Goal: Information Seeking & Learning: Learn about a topic

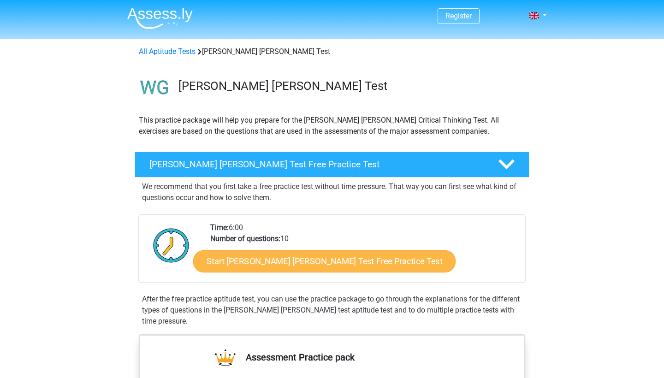
click at [239, 260] on link "Start Watson Glaser Test Free Practice Test" at bounding box center [324, 261] width 262 height 22
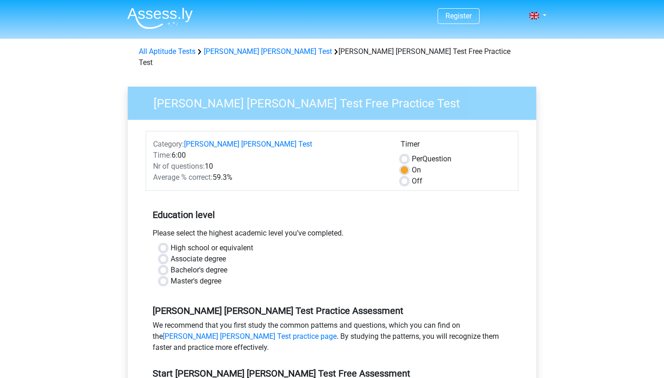
click at [171, 276] on label "Master's degree" at bounding box center [196, 281] width 51 height 11
click at [159, 276] on input "Master's degree" at bounding box center [162, 280] width 7 height 9
radio input "true"
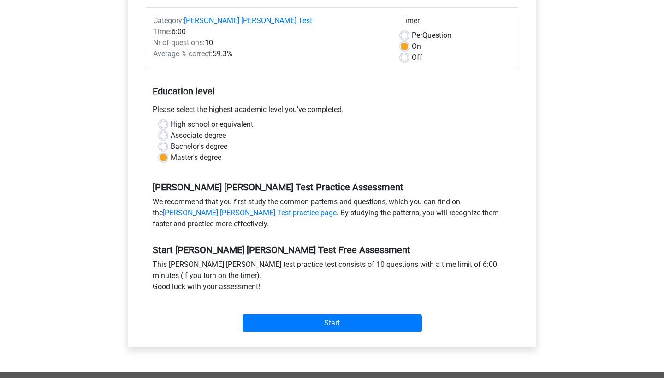
scroll to position [152, 0]
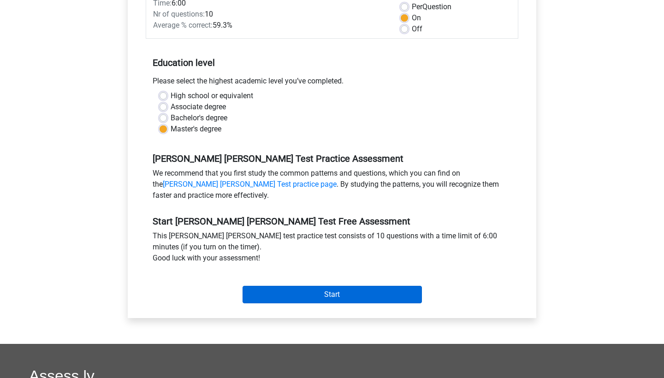
click at [301, 286] on input "Start" at bounding box center [331, 295] width 179 height 18
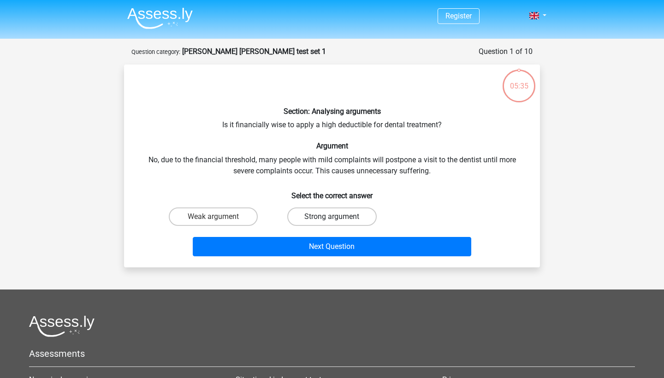
click at [318, 213] on label "Strong argument" at bounding box center [331, 216] width 89 height 18
click at [332, 217] on input "Strong argument" at bounding box center [335, 220] width 6 height 6
radio input "true"
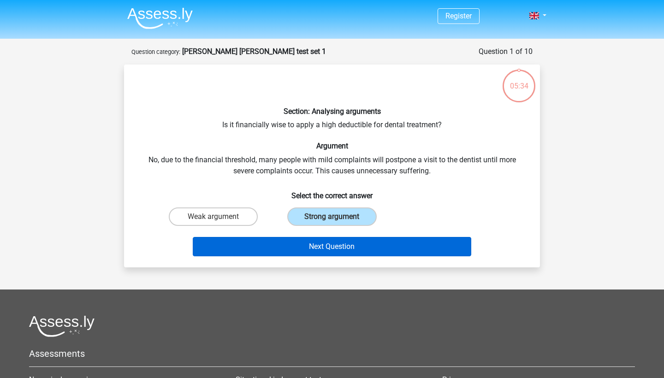
click at [324, 245] on button "Next Question" at bounding box center [332, 246] width 279 height 19
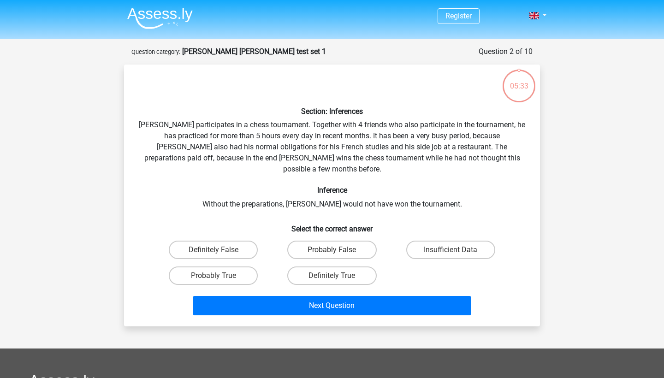
scroll to position [46, 0]
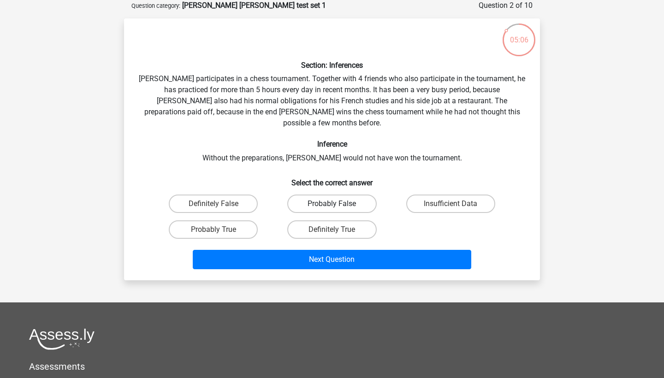
click at [324, 195] on label "Probably False" at bounding box center [331, 204] width 89 height 18
click at [332, 204] on input "Probably False" at bounding box center [335, 207] width 6 height 6
radio input "true"
click at [452, 195] on label "Insufficient Data" at bounding box center [450, 204] width 89 height 18
click at [452, 204] on input "Insufficient Data" at bounding box center [453, 207] width 6 height 6
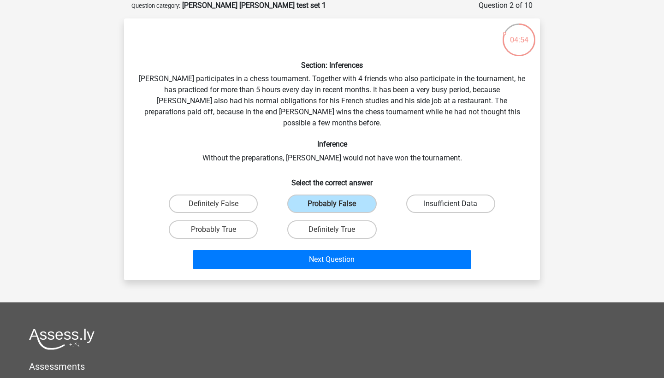
radio input "true"
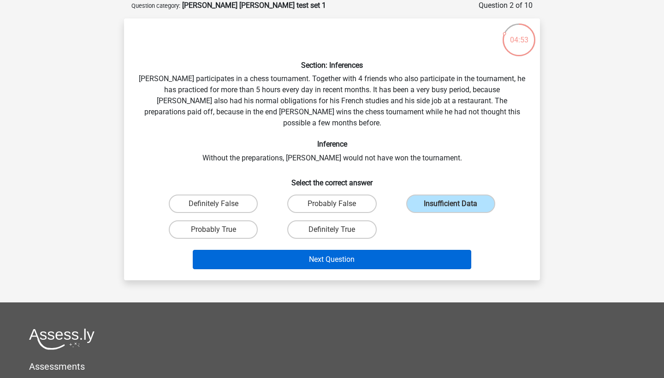
click at [404, 250] on button "Next Question" at bounding box center [332, 259] width 279 height 19
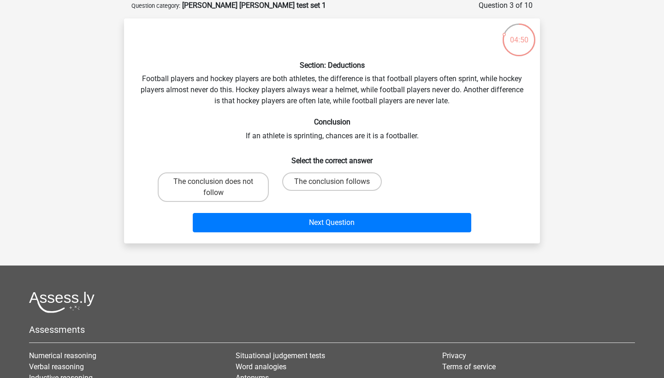
scroll to position [58, 0]
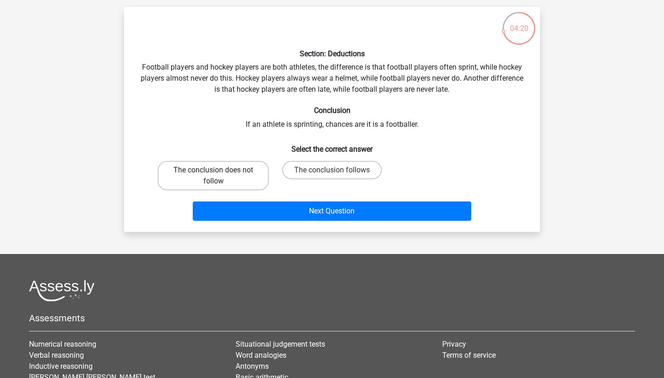
click at [247, 168] on label "The conclusion does not follow" at bounding box center [213, 175] width 111 height 29
click at [219, 170] on input "The conclusion does not follow" at bounding box center [216, 173] width 6 height 6
radio input "true"
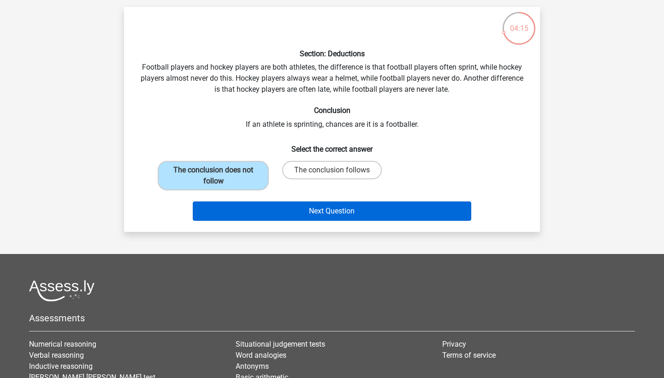
click at [283, 219] on button "Next Question" at bounding box center [332, 210] width 279 height 19
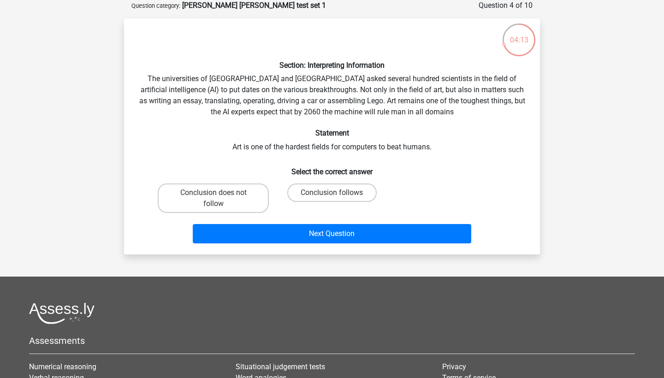
scroll to position [40, 0]
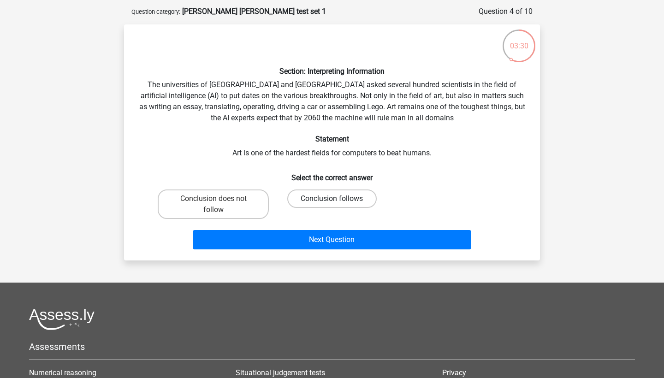
click at [324, 200] on label "Conclusion follows" at bounding box center [331, 198] width 89 height 18
click at [332, 200] on input "Conclusion follows" at bounding box center [335, 202] width 6 height 6
radio input "true"
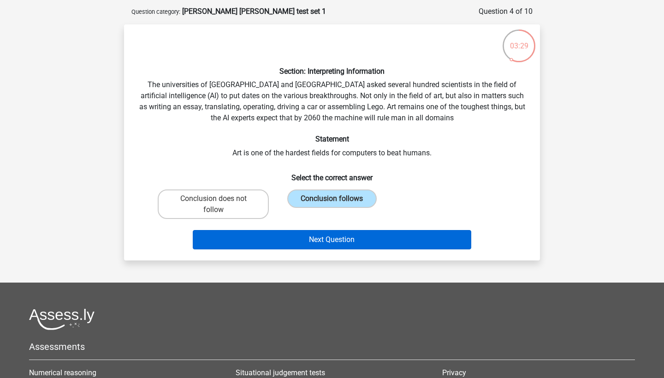
click at [336, 242] on button "Next Question" at bounding box center [332, 239] width 279 height 19
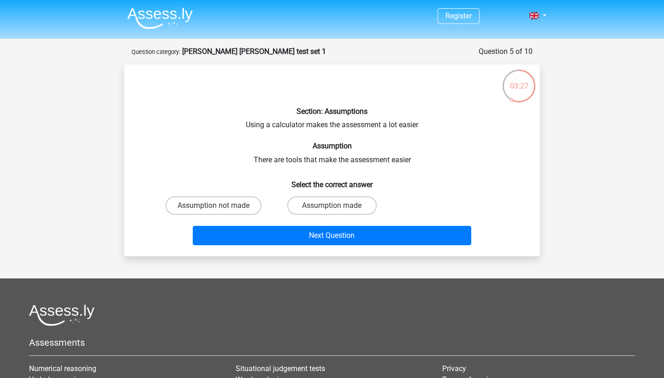
scroll to position [0, 0]
click at [247, 206] on label "Assumption not made" at bounding box center [213, 205] width 96 height 18
click at [219, 206] on input "Assumption not made" at bounding box center [216, 209] width 6 height 6
radio input "true"
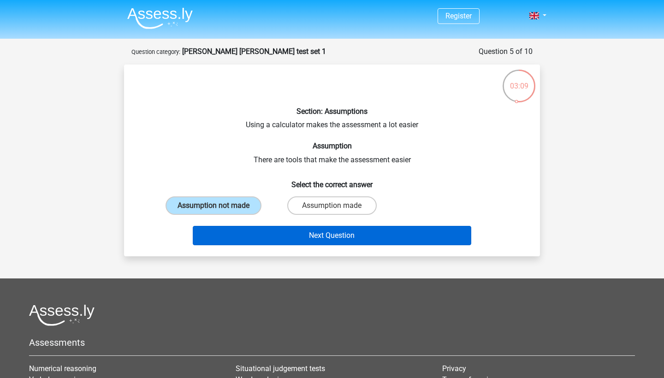
click at [277, 231] on button "Next Question" at bounding box center [332, 235] width 279 height 19
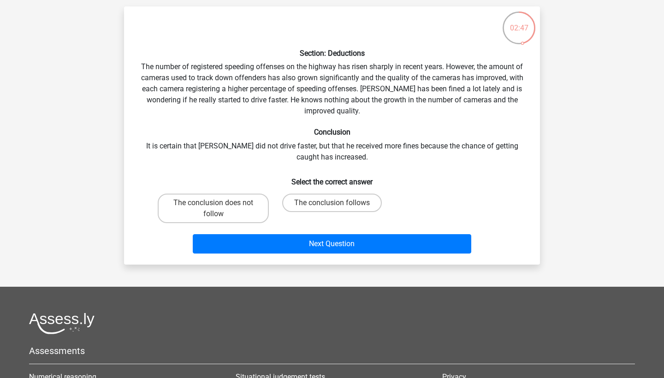
scroll to position [62, 0]
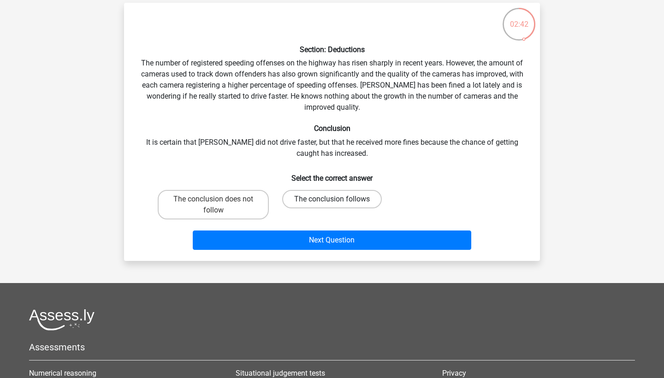
click at [312, 199] on label "The conclusion follows" at bounding box center [332, 199] width 100 height 18
click at [332, 199] on input "The conclusion follows" at bounding box center [335, 202] width 6 height 6
radio input "true"
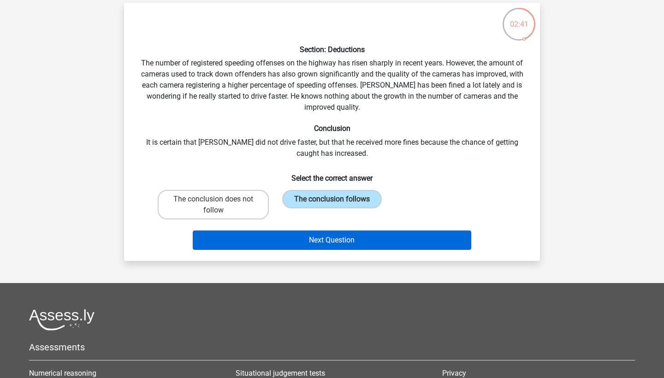
click at [324, 242] on button "Next Question" at bounding box center [332, 239] width 279 height 19
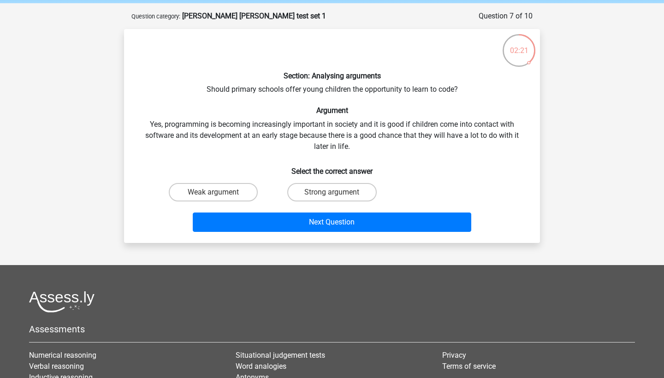
scroll to position [35, 0]
click at [298, 193] on label "Strong argument" at bounding box center [331, 192] width 89 height 18
click at [332, 193] on input "Strong argument" at bounding box center [335, 195] width 6 height 6
radio input "true"
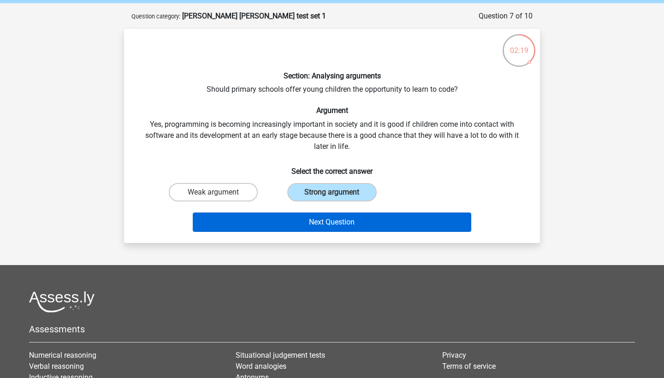
click at [311, 214] on button "Next Question" at bounding box center [332, 221] width 279 height 19
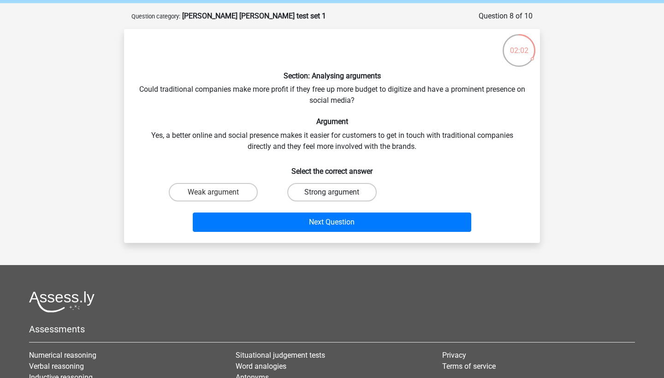
click at [311, 191] on label "Strong argument" at bounding box center [331, 192] width 89 height 18
click at [332, 192] on input "Strong argument" at bounding box center [335, 195] width 6 height 6
radio input "true"
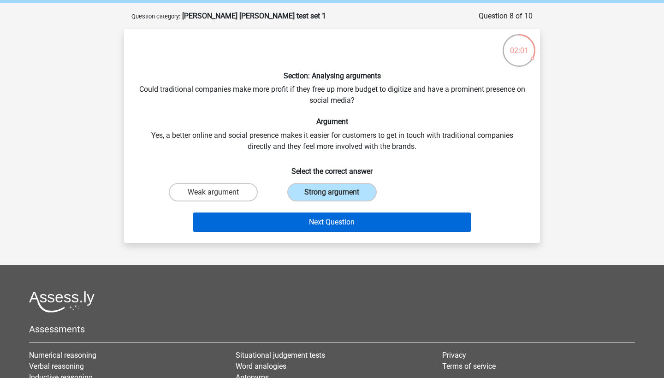
click at [321, 218] on button "Next Question" at bounding box center [332, 221] width 279 height 19
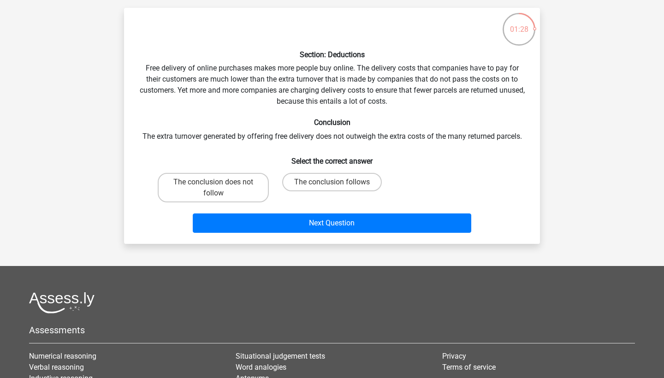
scroll to position [57, 0]
click at [240, 176] on label "The conclusion does not follow" at bounding box center [213, 186] width 111 height 29
click at [219, 182] on input "The conclusion does not follow" at bounding box center [216, 185] width 6 height 6
radio input "true"
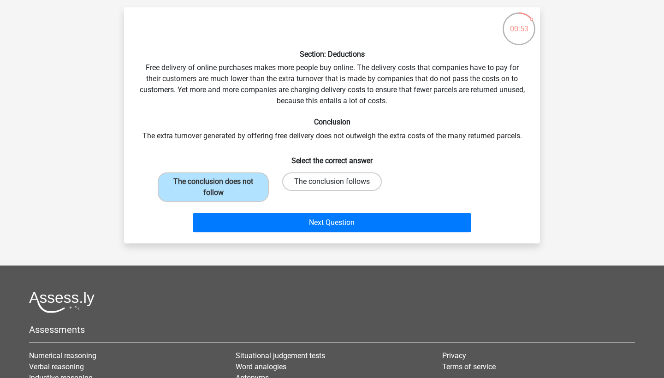
click at [304, 189] on label "The conclusion follows" at bounding box center [332, 181] width 100 height 18
click at [332, 188] on input "The conclusion follows" at bounding box center [335, 185] width 6 height 6
radio input "true"
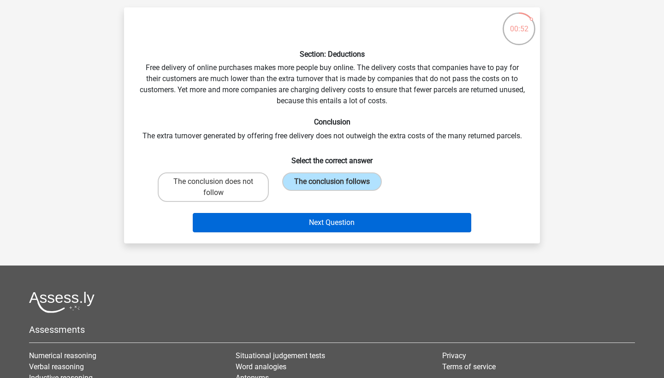
click at [311, 220] on button "Next Question" at bounding box center [332, 222] width 279 height 19
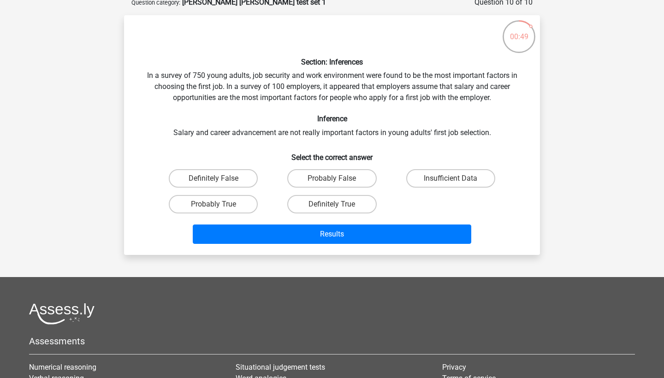
scroll to position [50, 0]
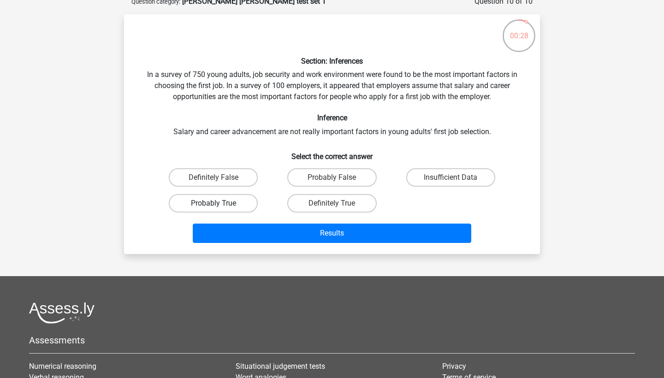
click at [241, 201] on label "Probably True" at bounding box center [213, 203] width 89 height 18
click at [219, 203] on input "Probably True" at bounding box center [216, 206] width 6 height 6
radio input "true"
click at [322, 183] on label "Probably False" at bounding box center [331, 177] width 89 height 18
click at [332, 183] on input "Probably False" at bounding box center [335, 180] width 6 height 6
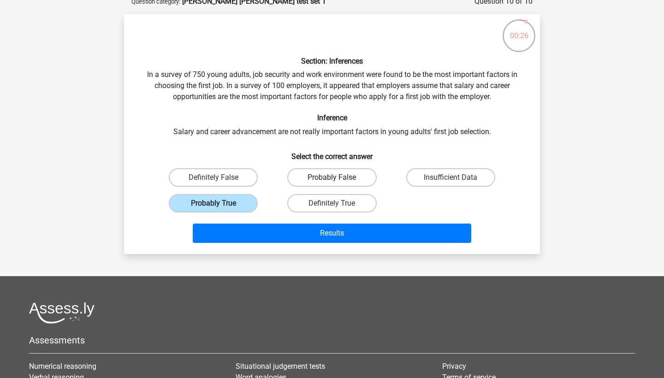
radio input "true"
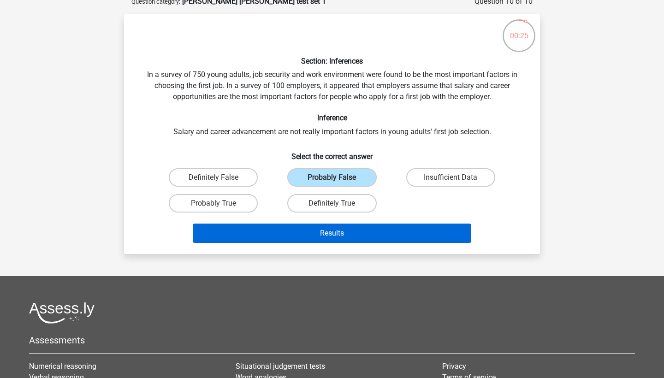
click at [333, 236] on button "Results" at bounding box center [332, 233] width 279 height 19
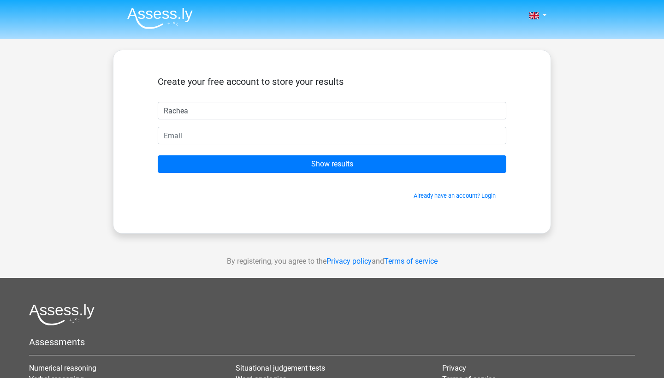
type input "Rachea"
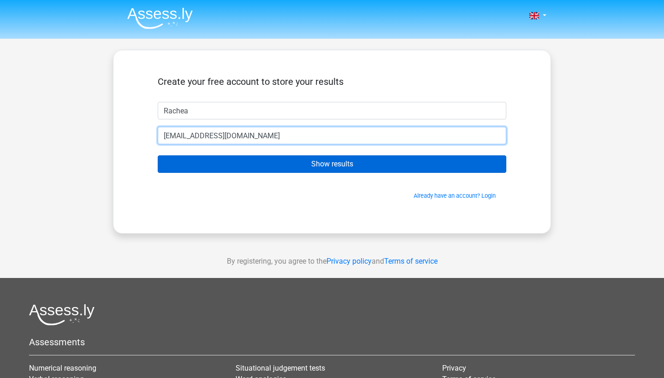
type input "[EMAIL_ADDRESS][DOMAIN_NAME]"
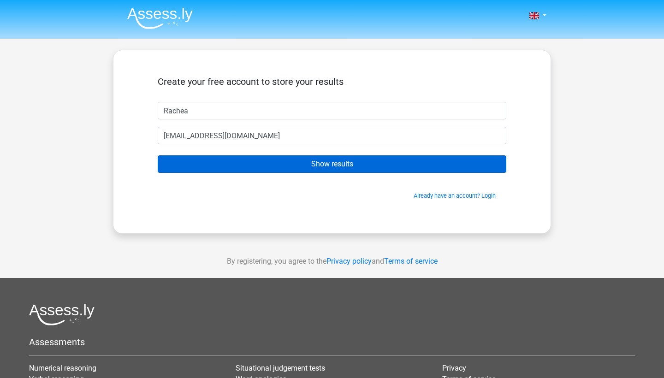
click at [219, 160] on input "Show results" at bounding box center [332, 164] width 348 height 18
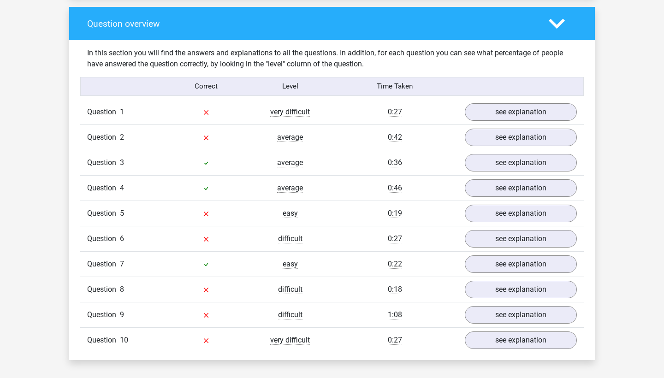
scroll to position [679, 0]
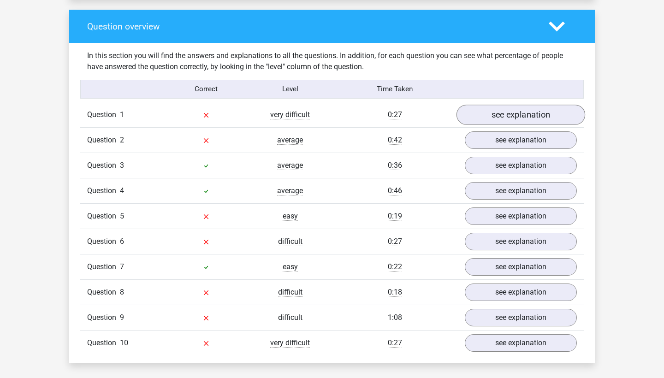
click at [533, 110] on link "see explanation" at bounding box center [520, 115] width 129 height 20
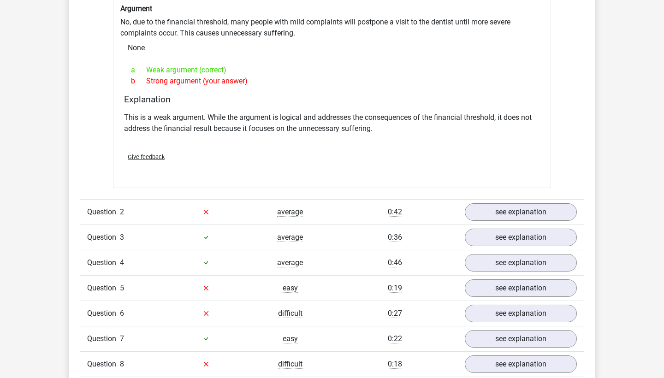
scroll to position [831, 0]
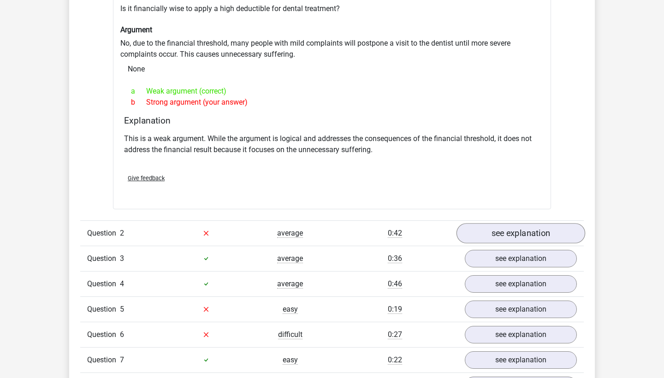
click at [488, 230] on link "see explanation" at bounding box center [520, 233] width 129 height 20
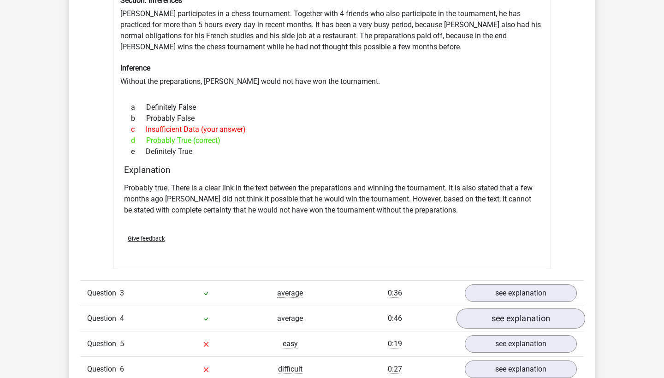
scroll to position [1098, 0]
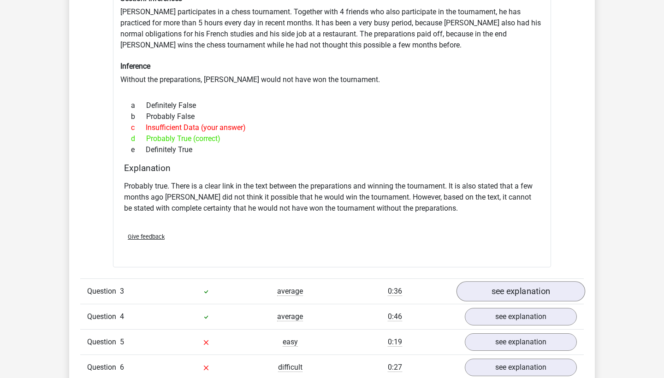
click at [500, 283] on link "see explanation" at bounding box center [520, 291] width 129 height 20
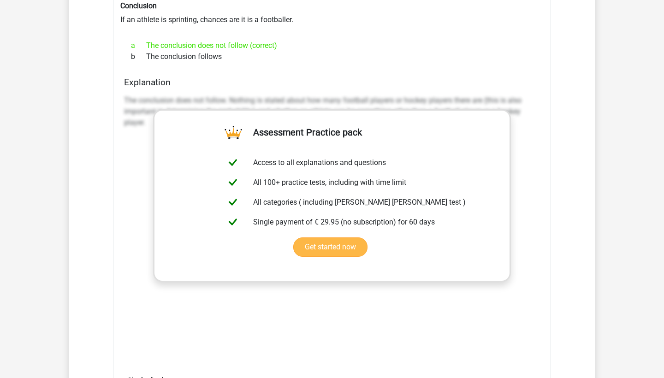
scroll to position [1612, 0]
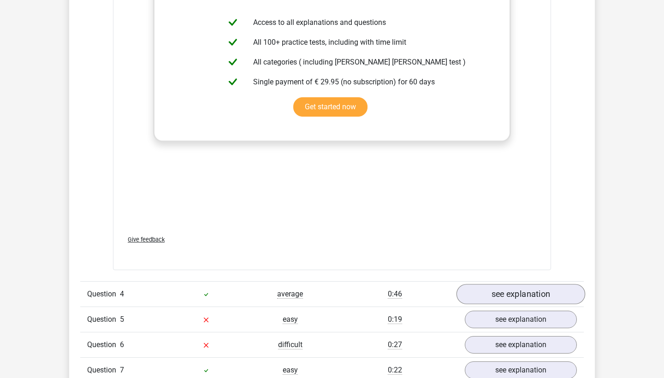
click at [527, 291] on link "see explanation" at bounding box center [520, 294] width 129 height 20
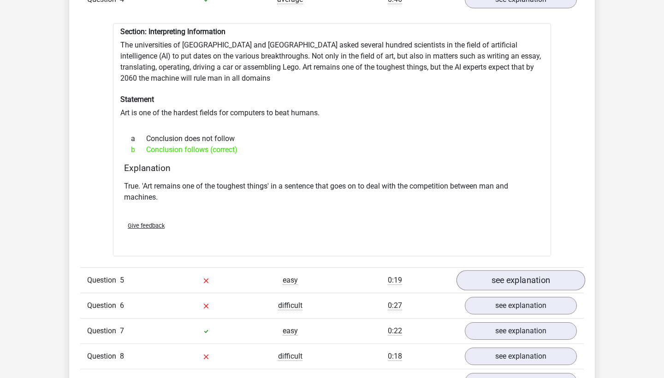
scroll to position [1917, 0]
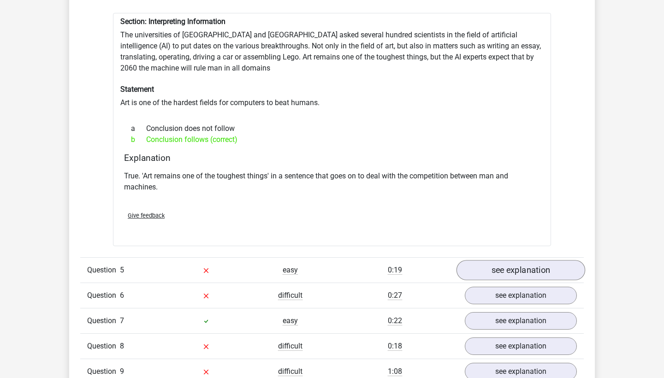
click at [521, 262] on link "see explanation" at bounding box center [520, 270] width 129 height 20
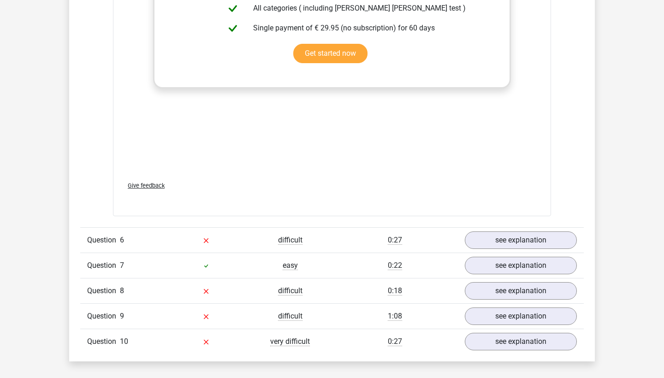
scroll to position [2447, 0]
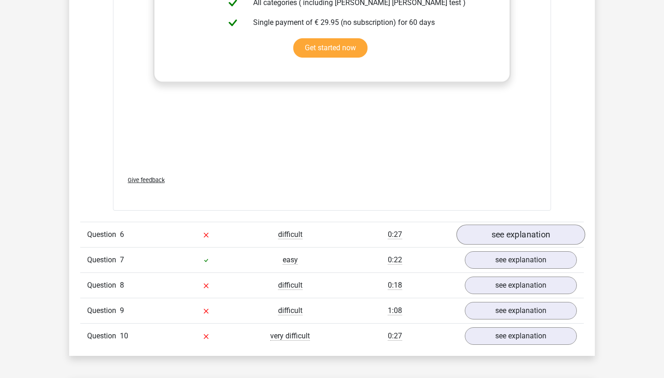
click at [513, 227] on link "see explanation" at bounding box center [520, 234] width 129 height 20
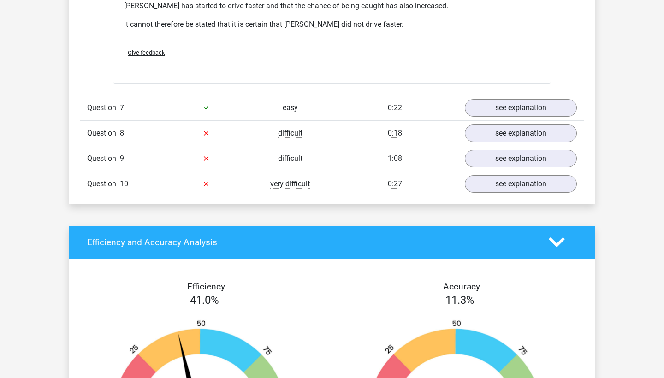
scroll to position [2885, 0]
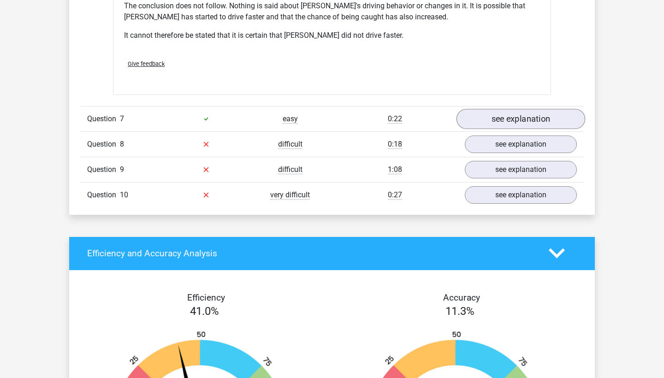
click at [514, 109] on link "see explanation" at bounding box center [520, 119] width 129 height 20
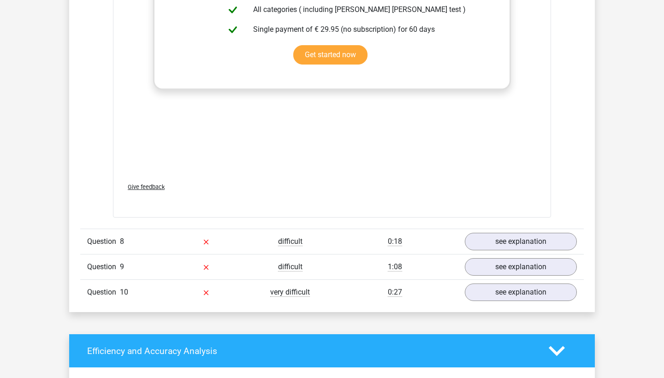
scroll to position [3281, 0]
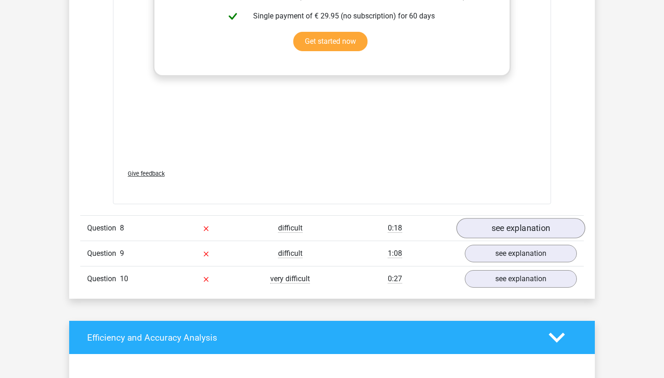
click at [517, 218] on link "see explanation" at bounding box center [520, 228] width 129 height 20
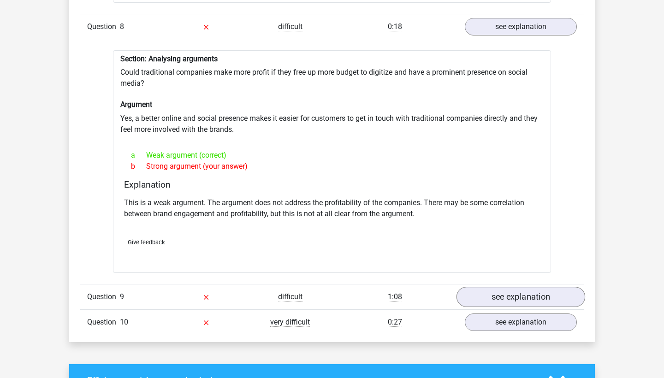
scroll to position [3488, 0]
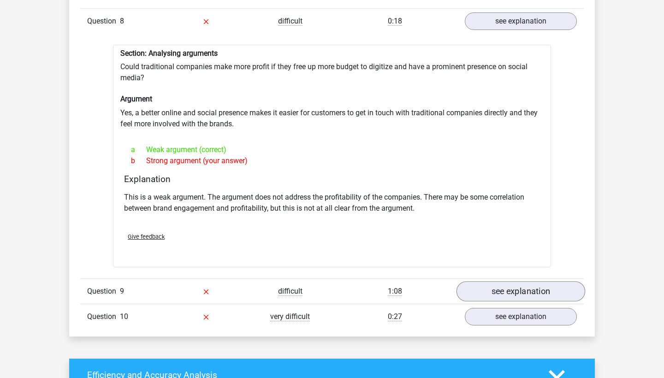
click at [502, 281] on link "see explanation" at bounding box center [520, 291] width 129 height 20
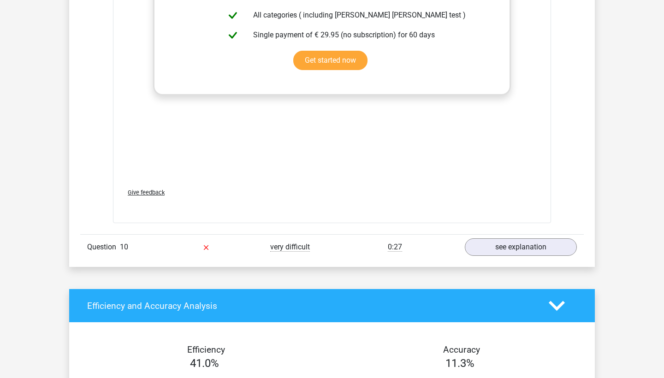
scroll to position [4066, 0]
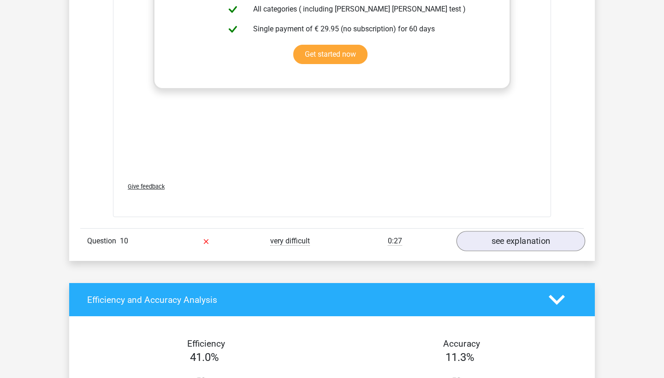
click at [507, 231] on link "see explanation" at bounding box center [520, 241] width 129 height 20
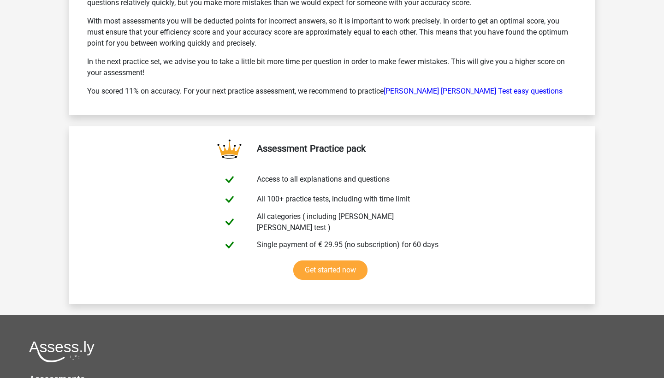
scroll to position [4917, 0]
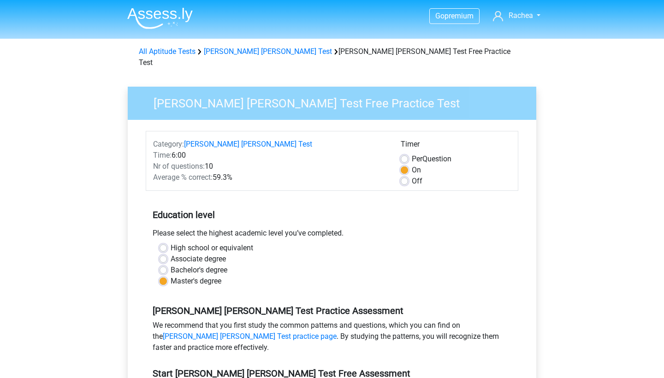
scroll to position [152, 0]
